Goal: Information Seeking & Learning: Find contact information

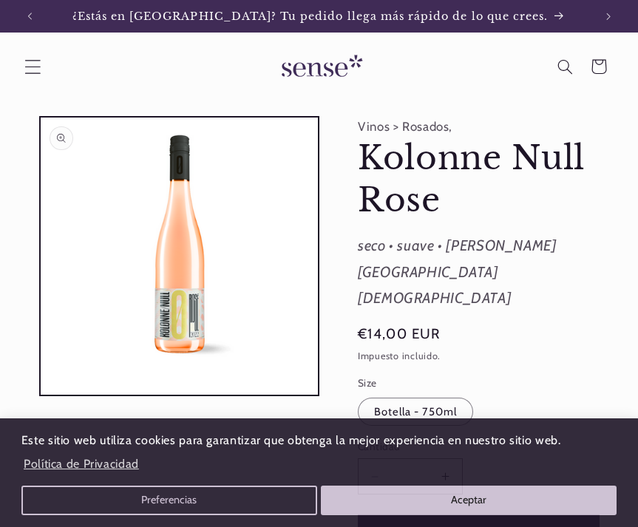
click at [36, 64] on icon "Menú" at bounding box center [32, 66] width 16 height 16
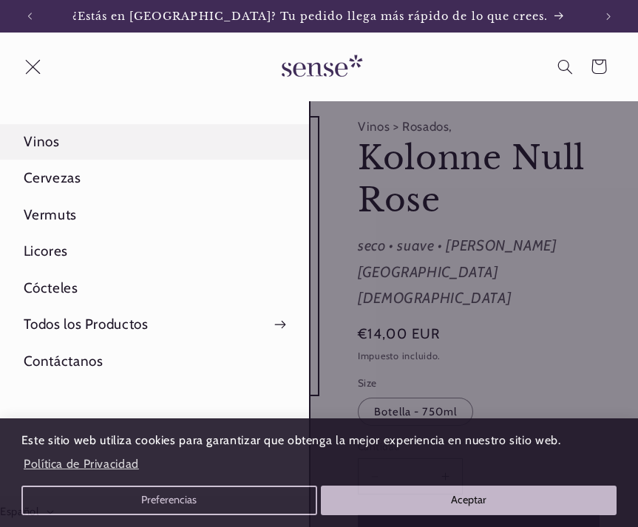
click at [44, 142] on link "Vinos" at bounding box center [154, 141] width 309 height 35
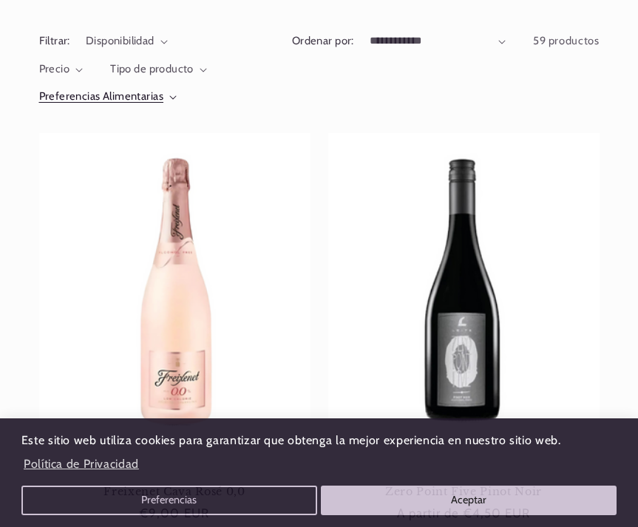
scroll to position [173, 0]
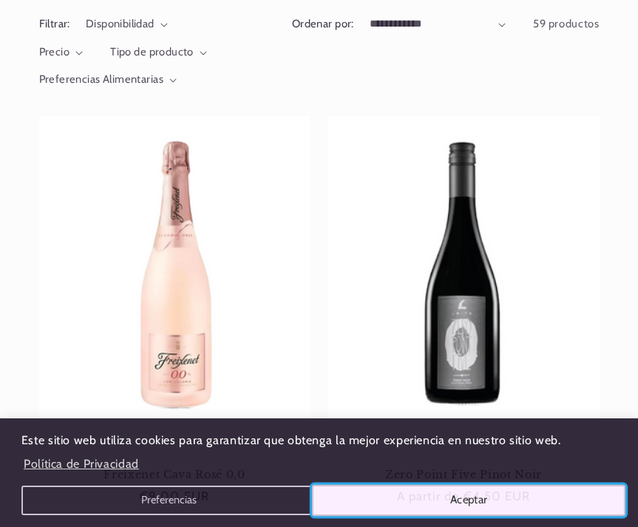
click at [417, 504] on button "Aceptar" at bounding box center [468, 500] width 313 height 31
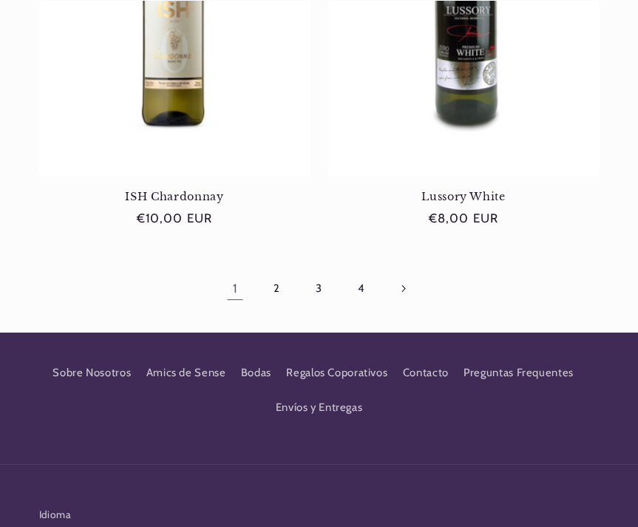
scroll to position [3519, 0]
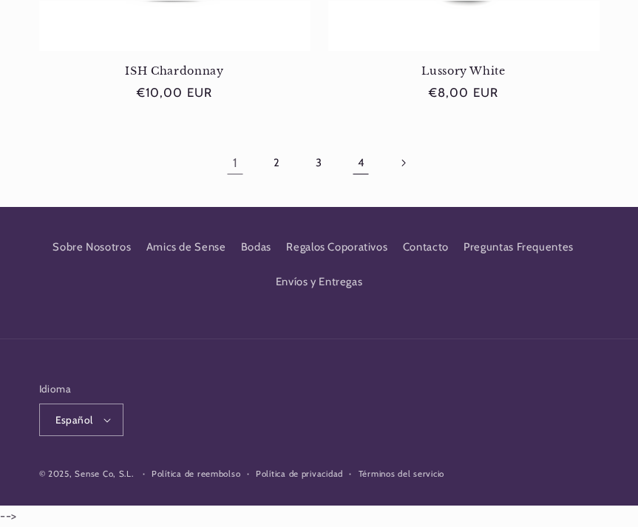
click at [352, 164] on link "4" at bounding box center [361, 163] width 34 height 34
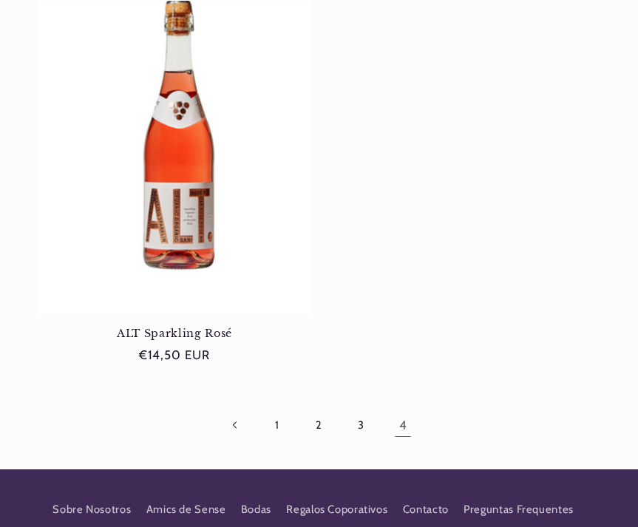
scroll to position [2494, 0]
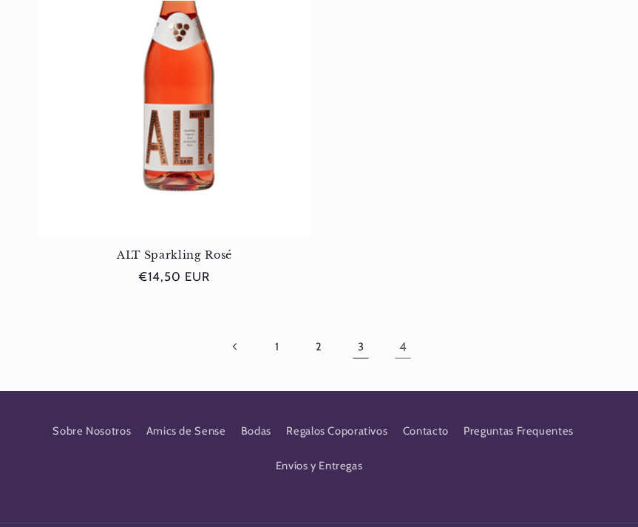
click at [354, 346] on link "3" at bounding box center [361, 346] width 34 height 34
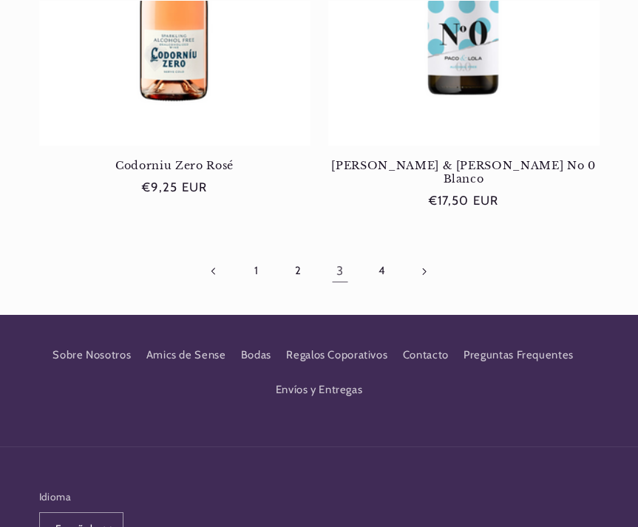
scroll to position [3475, 0]
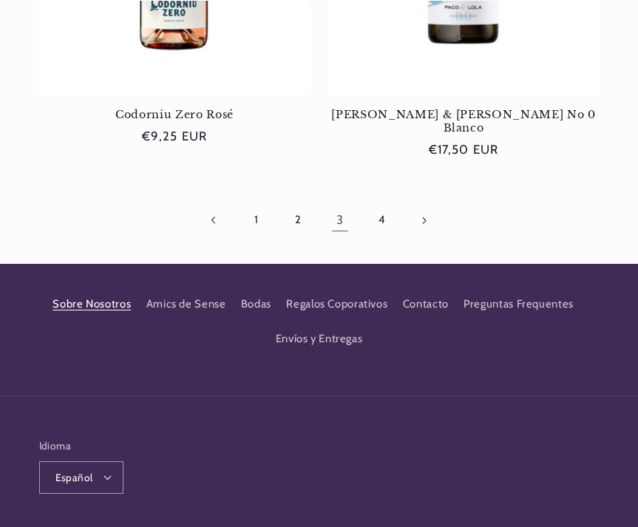
click at [100, 295] on link "Sobre Nosotros" at bounding box center [91, 308] width 78 height 27
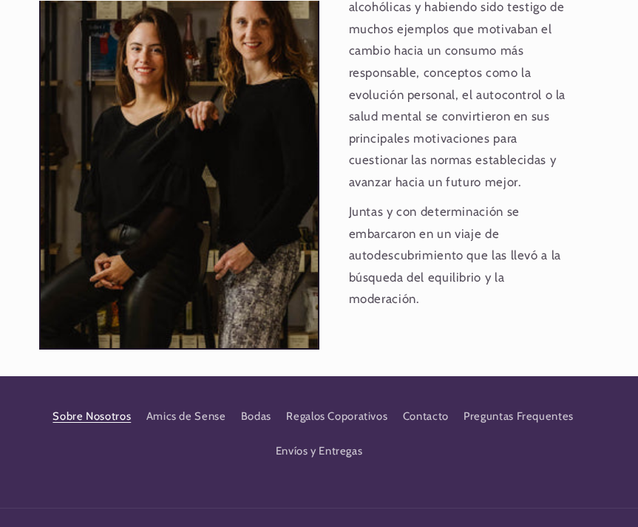
scroll to position [1931, 0]
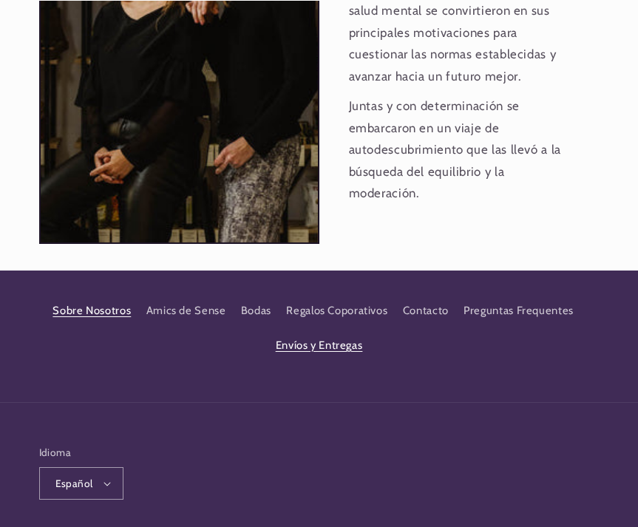
click at [329, 328] on link "Envíos y Entregas" at bounding box center [319, 345] width 87 height 35
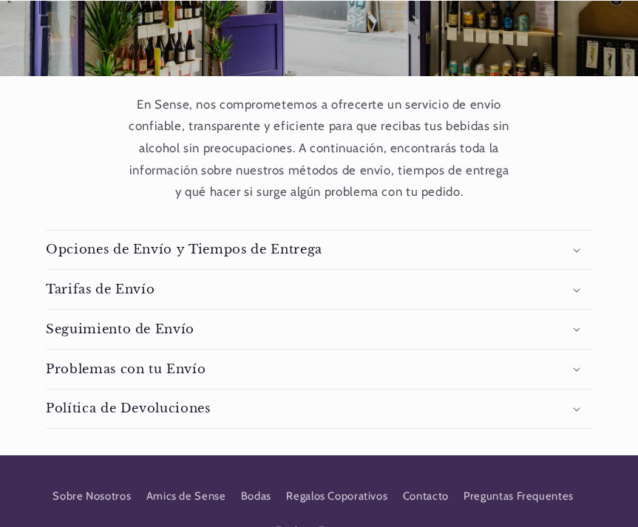
scroll to position [209, 0]
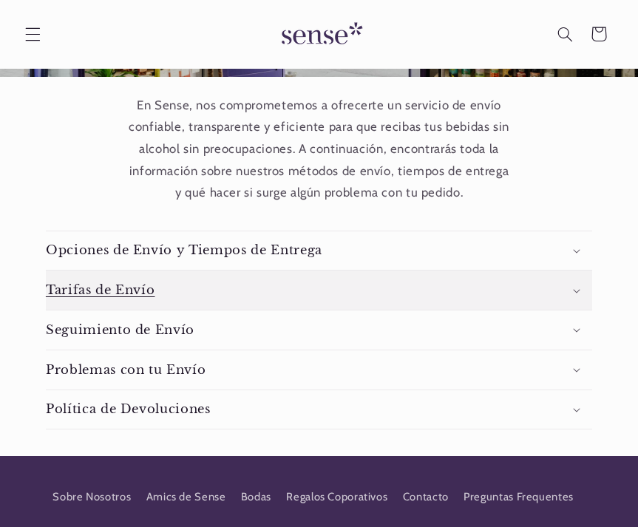
click at [386, 300] on summary "Tarifas de Envío" at bounding box center [319, 289] width 546 height 39
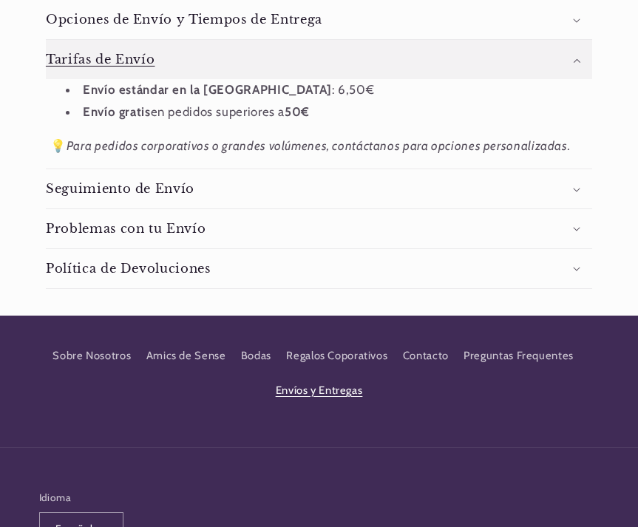
scroll to position [448, 0]
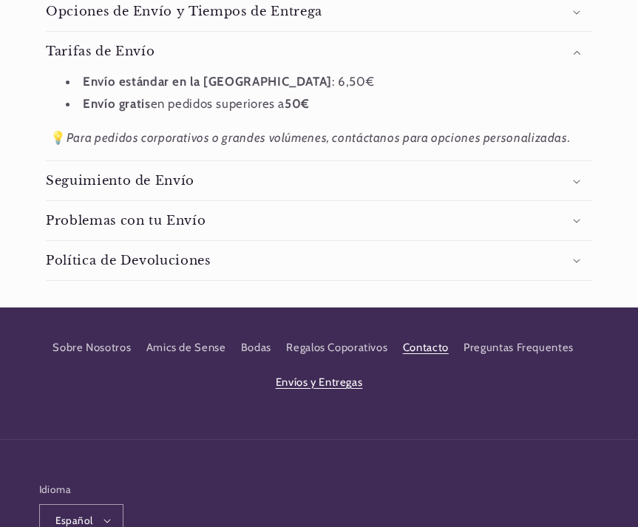
click at [410, 350] on link "Contacto" at bounding box center [426, 348] width 46 height 35
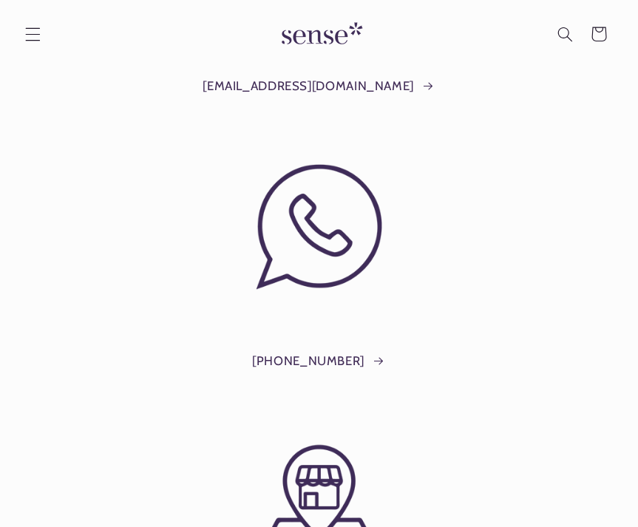
scroll to position [195, 0]
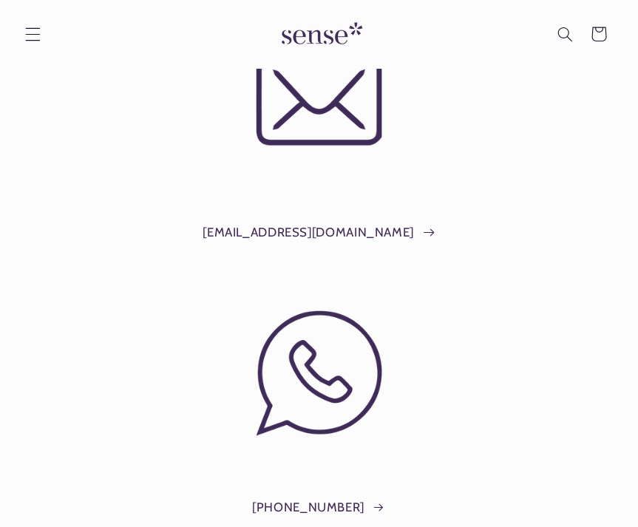
click at [332, 232] on link "[EMAIL_ADDRESS][DOMAIN_NAME]" at bounding box center [318, 233] width 232 height 22
